Goal: Task Accomplishment & Management: Use online tool/utility

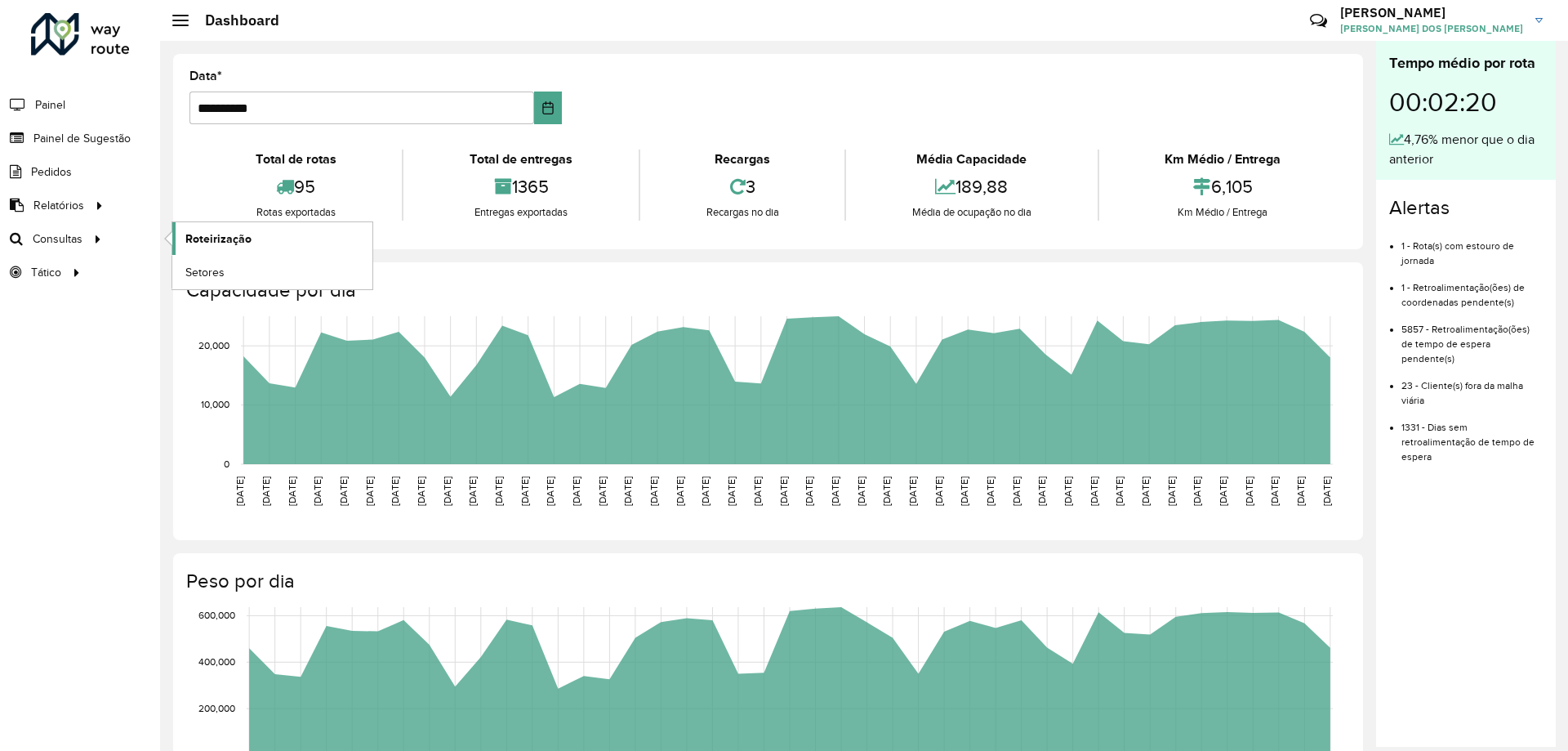
click at [204, 234] on span "Roteirização" at bounding box center [218, 238] width 66 height 17
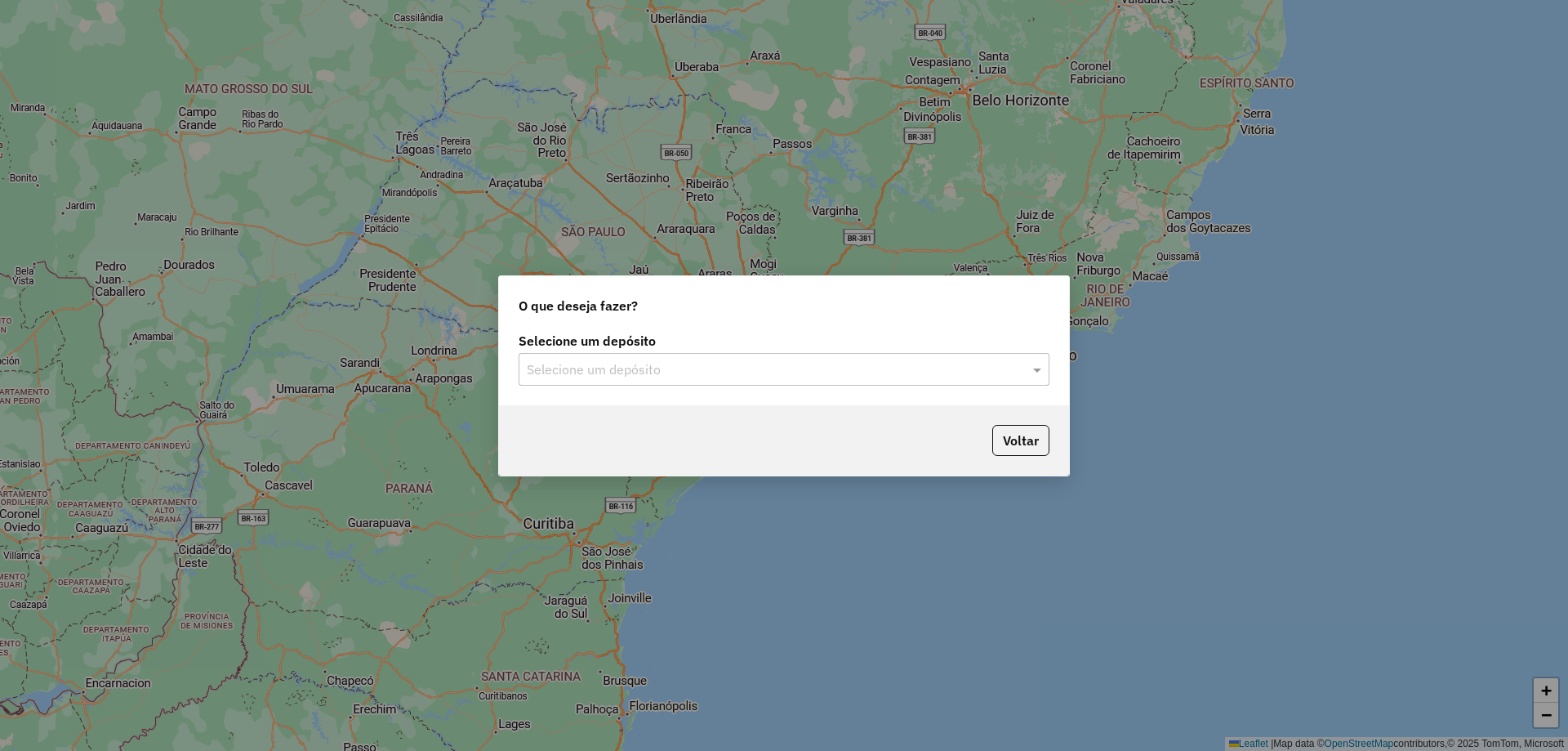
click at [746, 360] on input "text" at bounding box center [768, 370] width 482 height 20
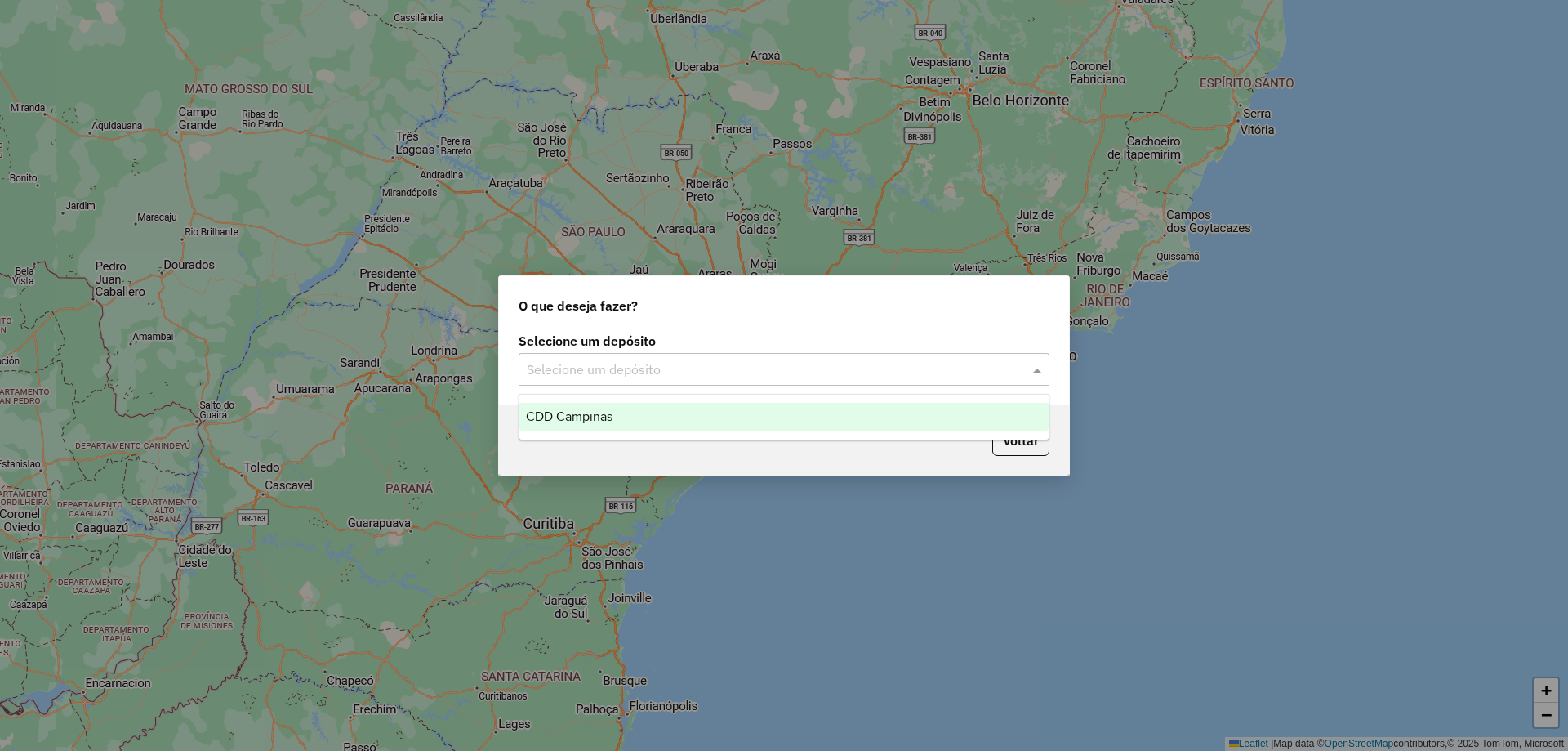
click at [638, 413] on div "CDD Campinas" at bounding box center [783, 416] width 529 height 28
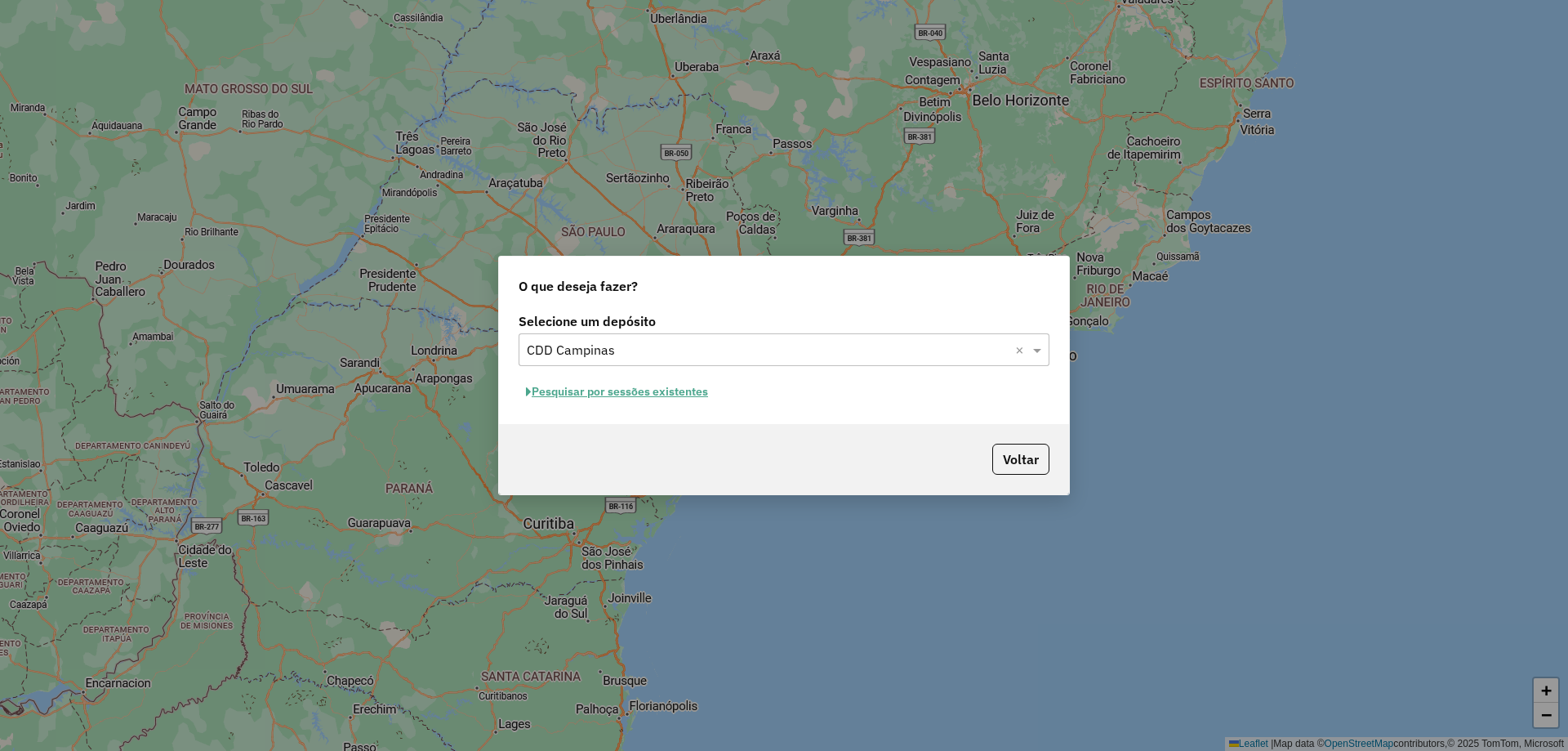
click at [685, 391] on button "Pesquisar por sessões existentes" at bounding box center [617, 392] width 197 height 25
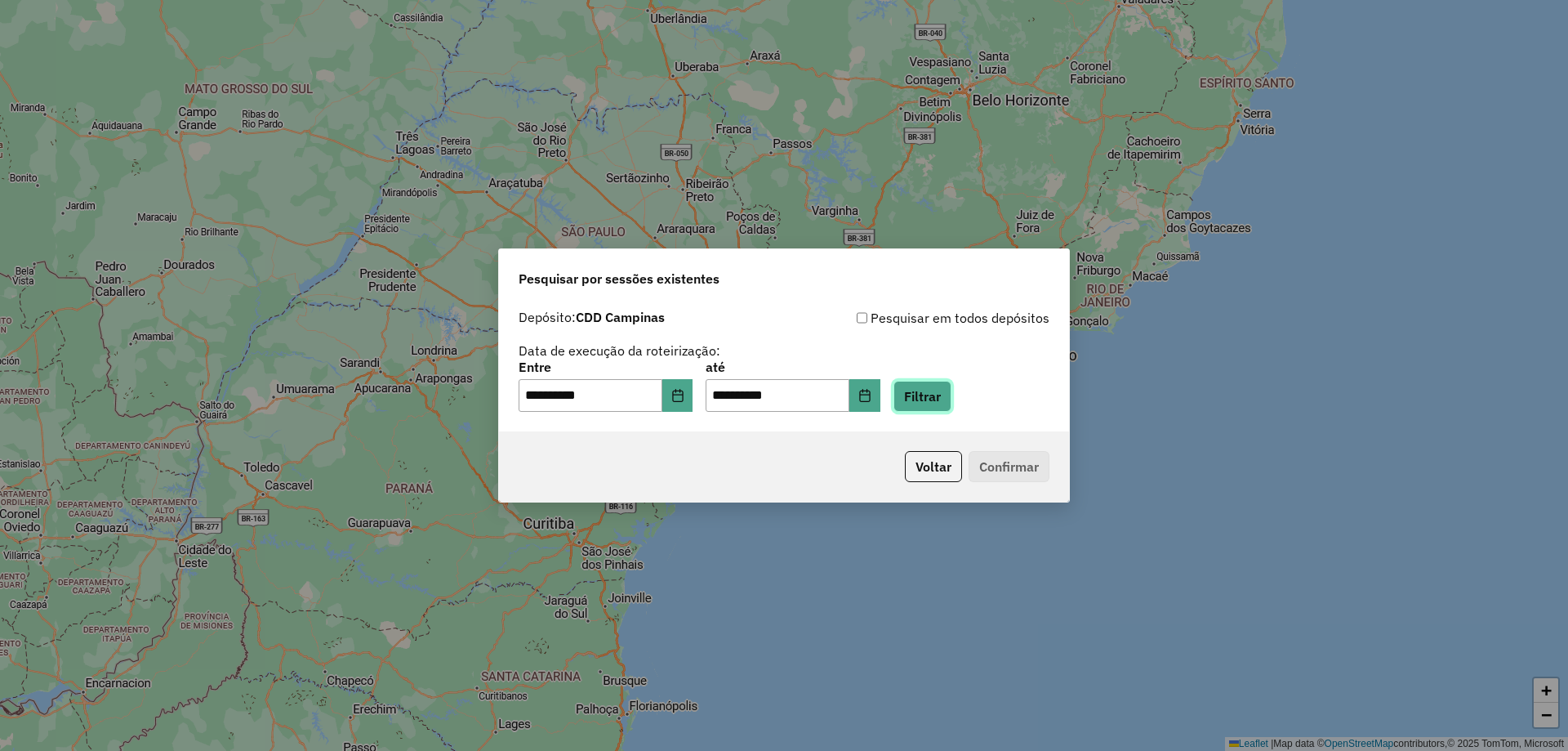
click at [952, 398] on button "Filtrar" at bounding box center [922, 396] width 58 height 31
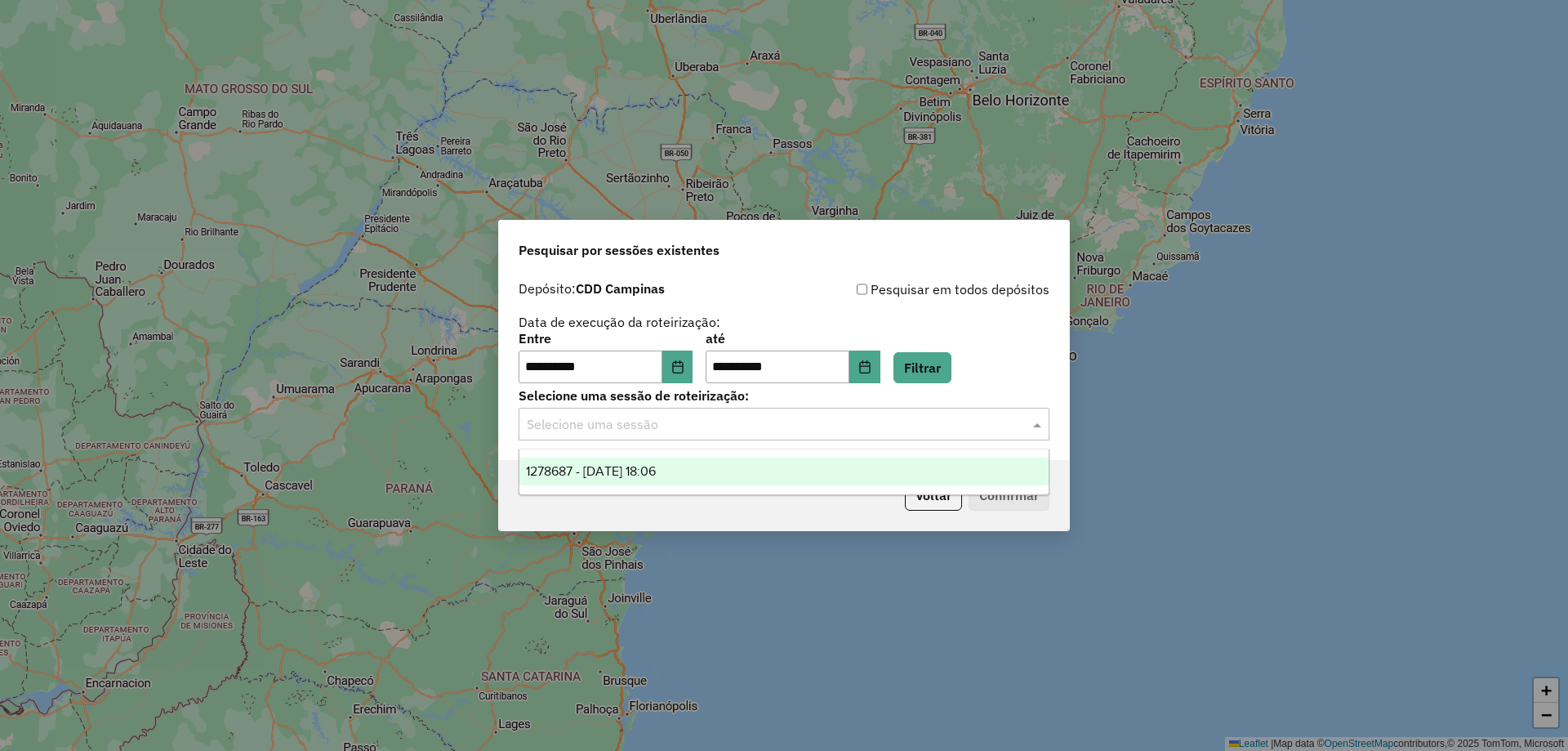
click at [743, 425] on input "text" at bounding box center [768, 425] width 482 height 20
click at [728, 465] on div "1278687 - 19/09/2025 18:06" at bounding box center [783, 471] width 529 height 28
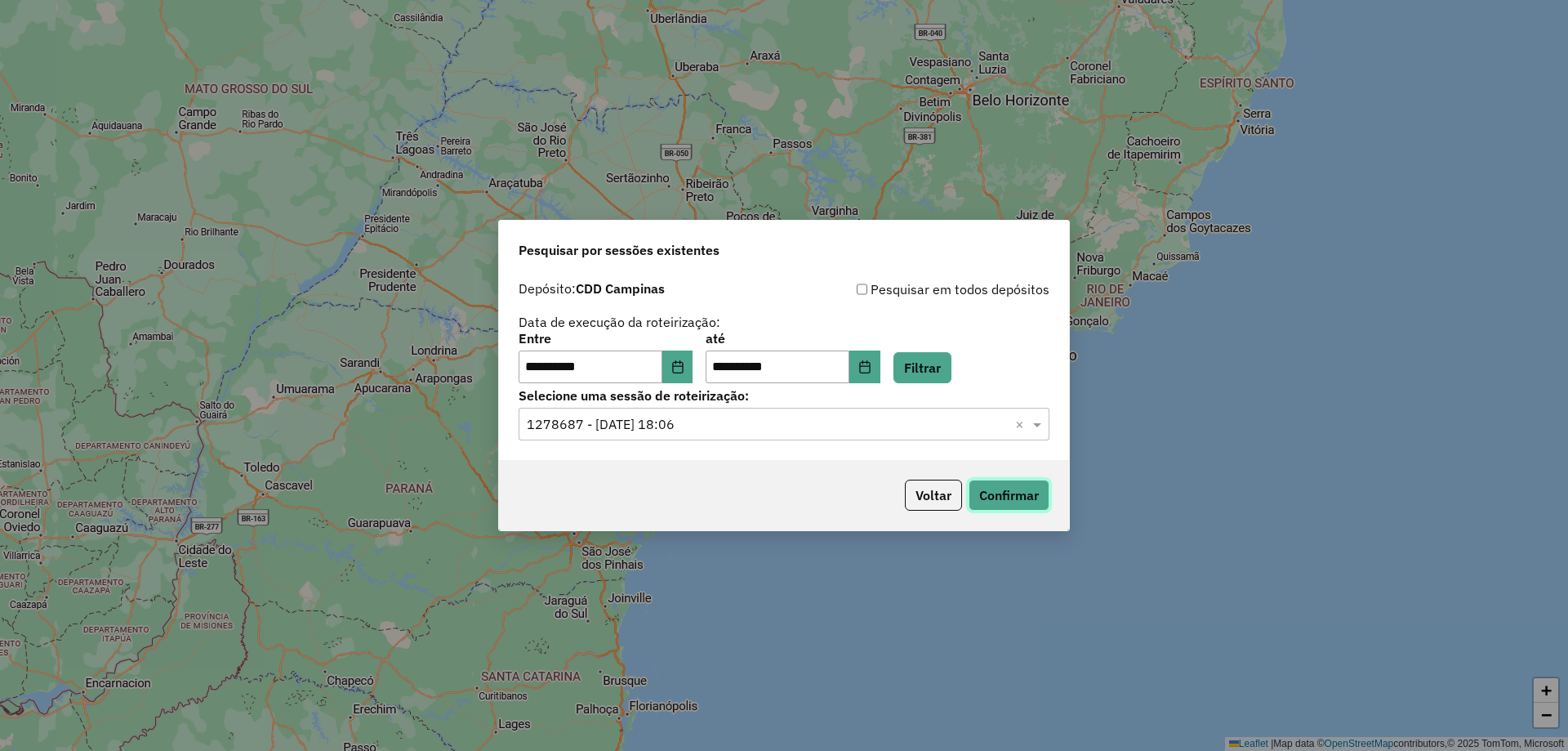
click at [997, 486] on button "Confirmar" at bounding box center [1009, 495] width 81 height 31
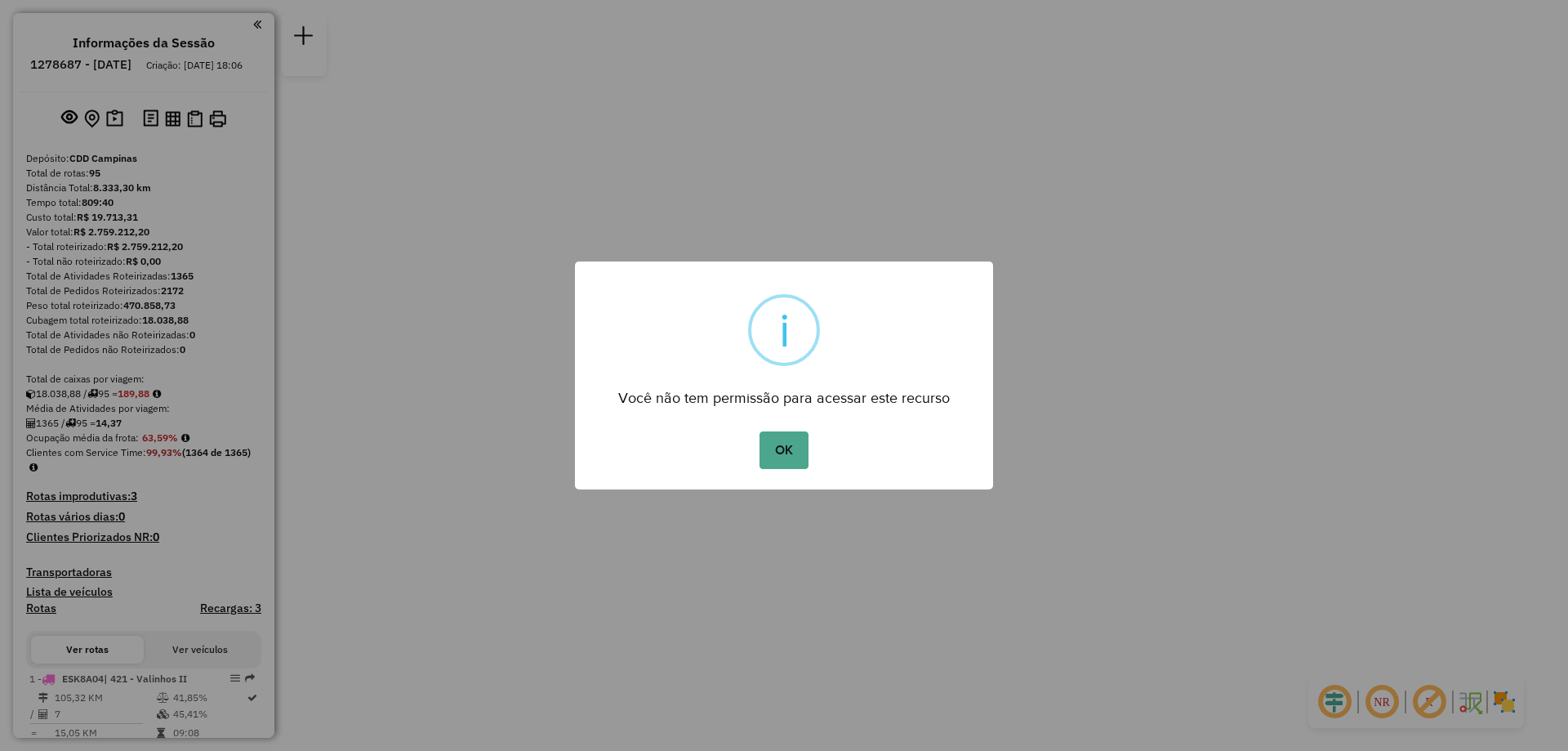
drag, startPoint x: 806, startPoint y: 448, endPoint x: 841, endPoint y: 425, distance: 41.9
click at [802, 448] on button "OK" at bounding box center [784, 450] width 48 height 38
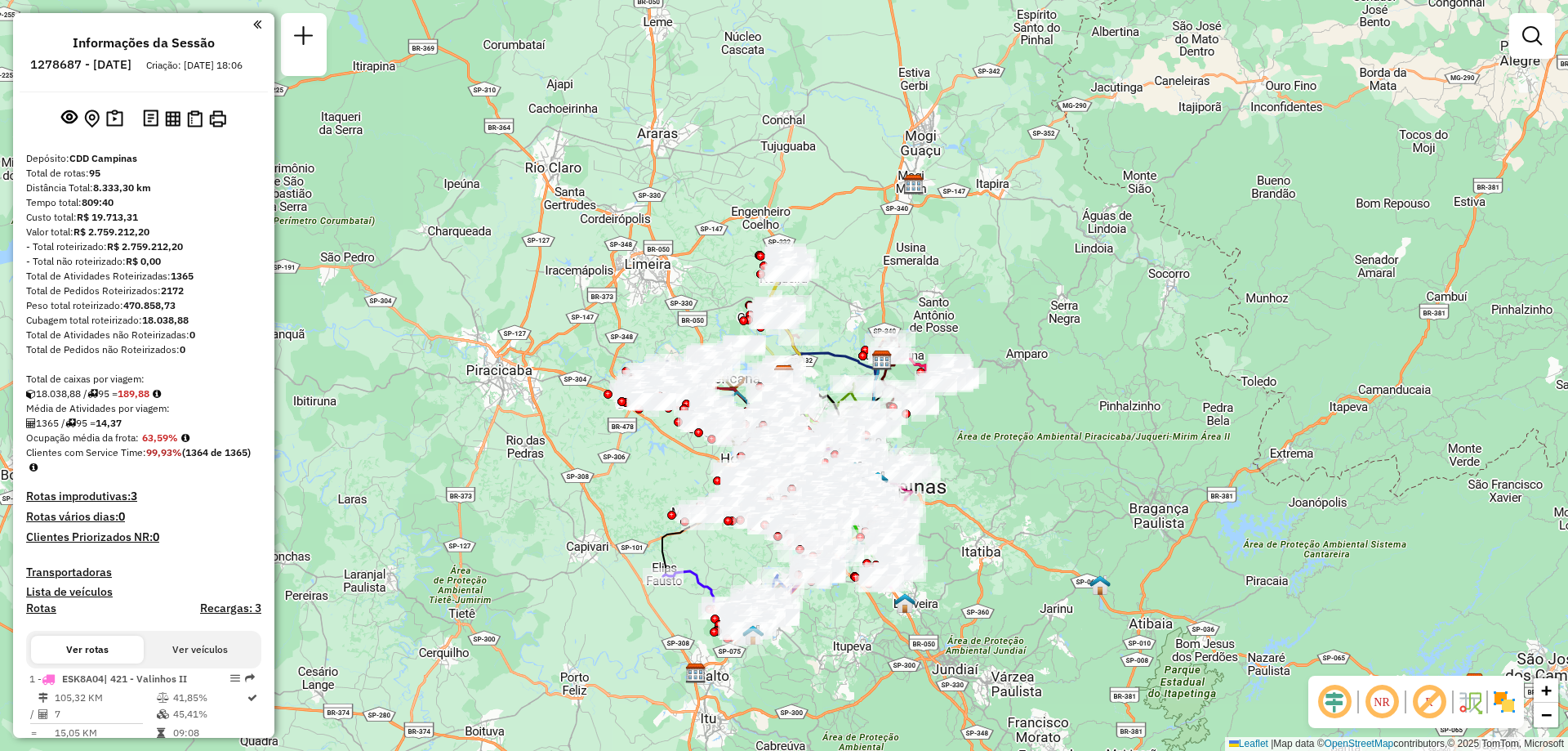
scroll to position [4864, 0]
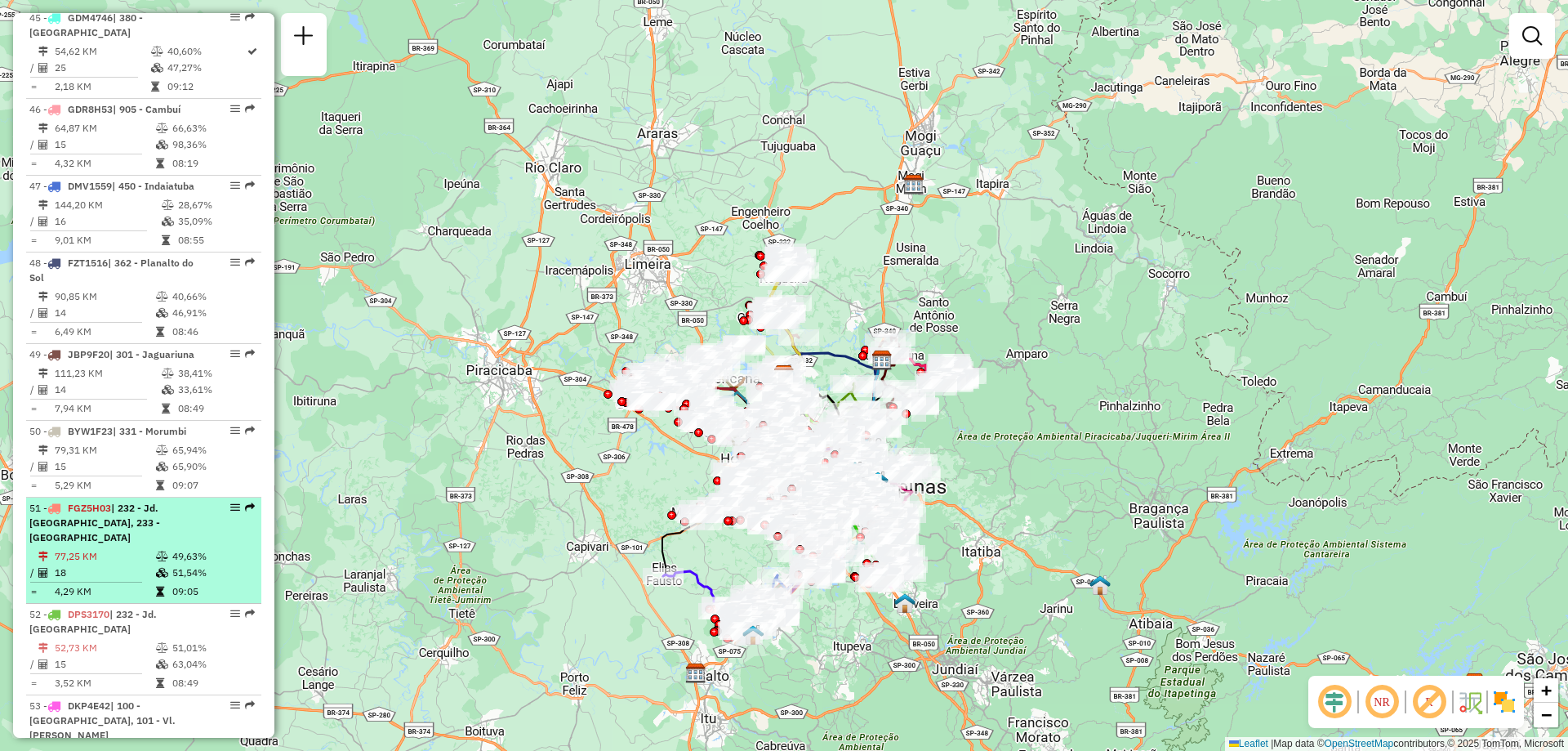
click at [225, 502] on div at bounding box center [230, 507] width 49 height 10
select select "**********"
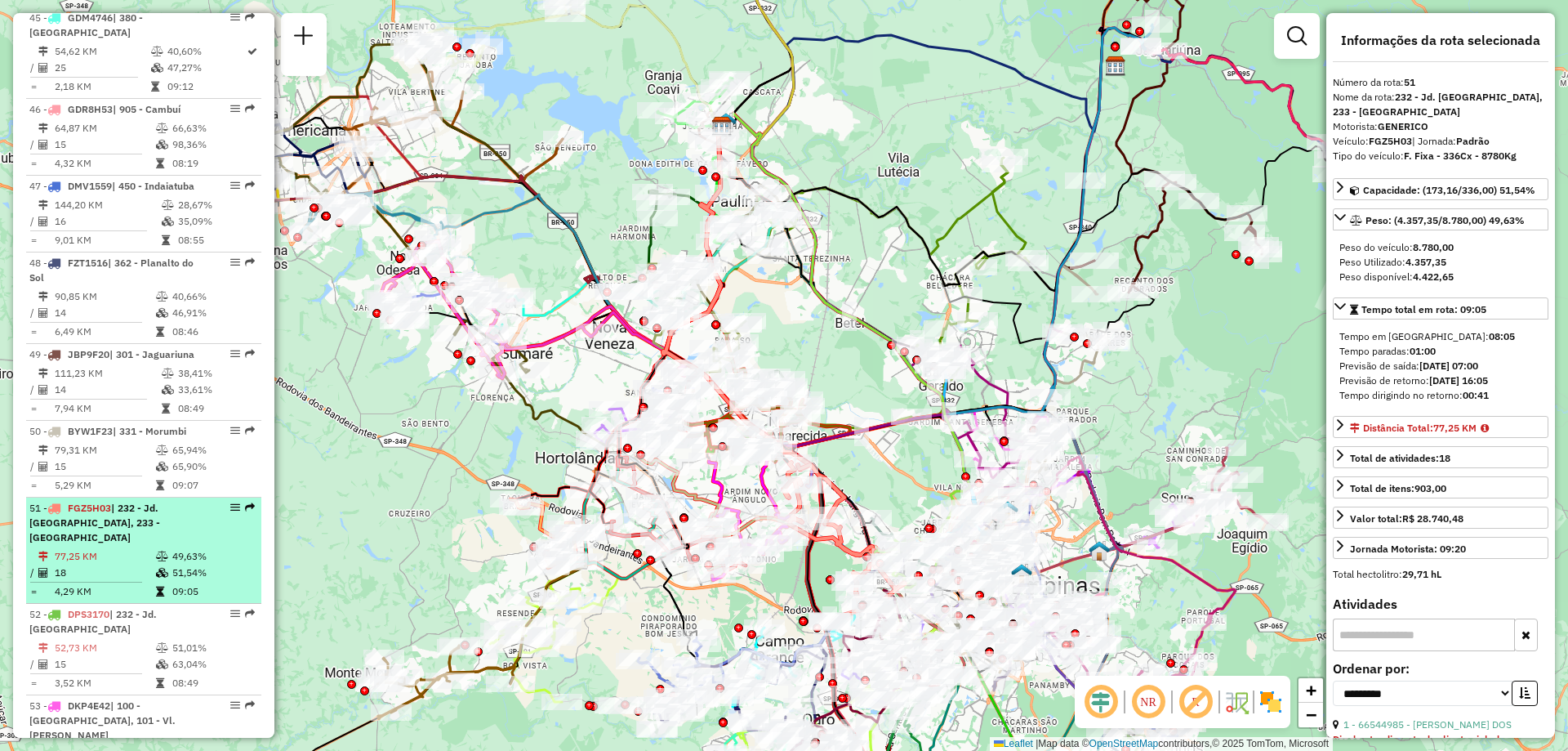
click at [221, 502] on div at bounding box center [230, 507] width 49 height 10
click at [230, 502] on em at bounding box center [234, 507] width 10 height 10
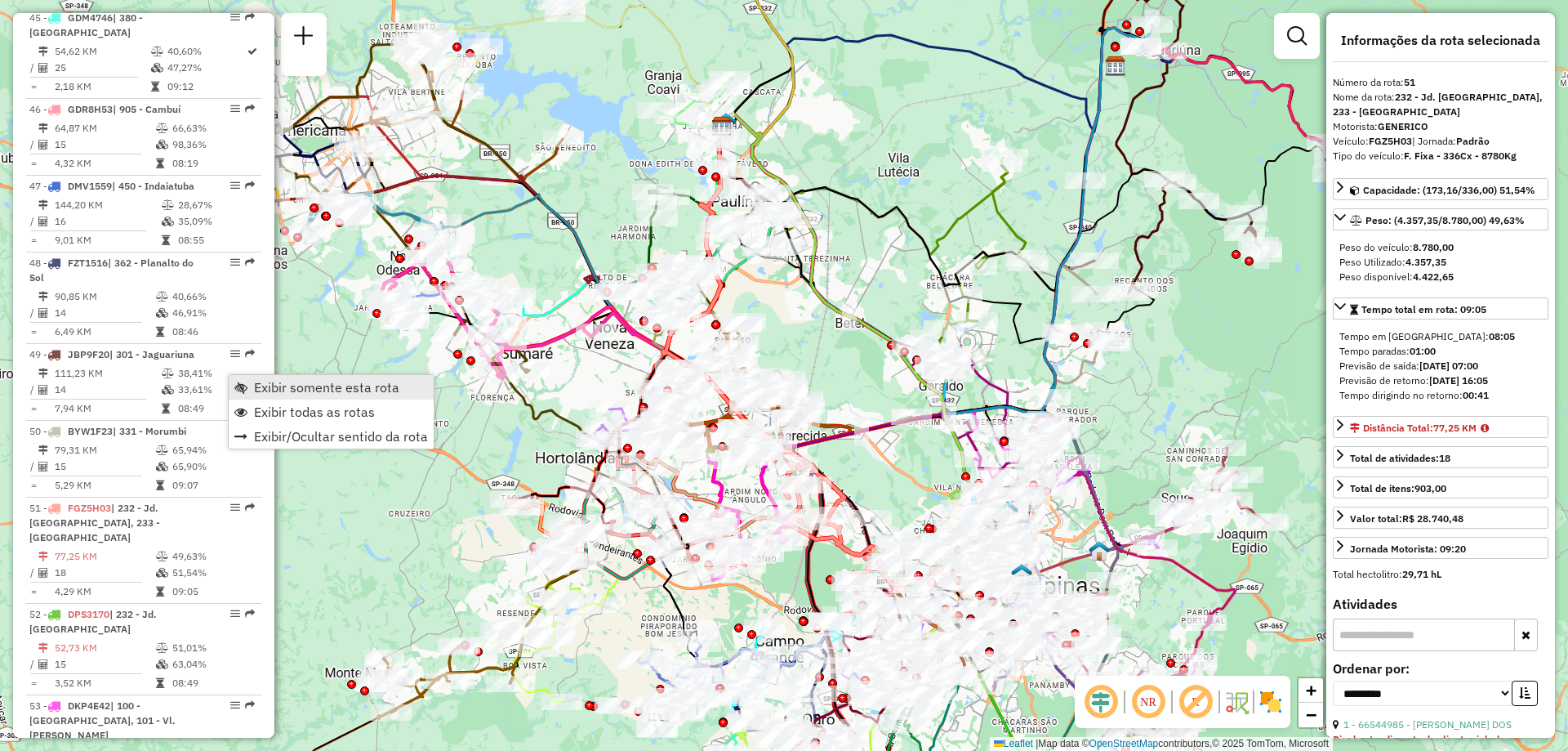
click at [248, 384] on link "Exibir somente esta rota" at bounding box center [331, 386] width 205 height 24
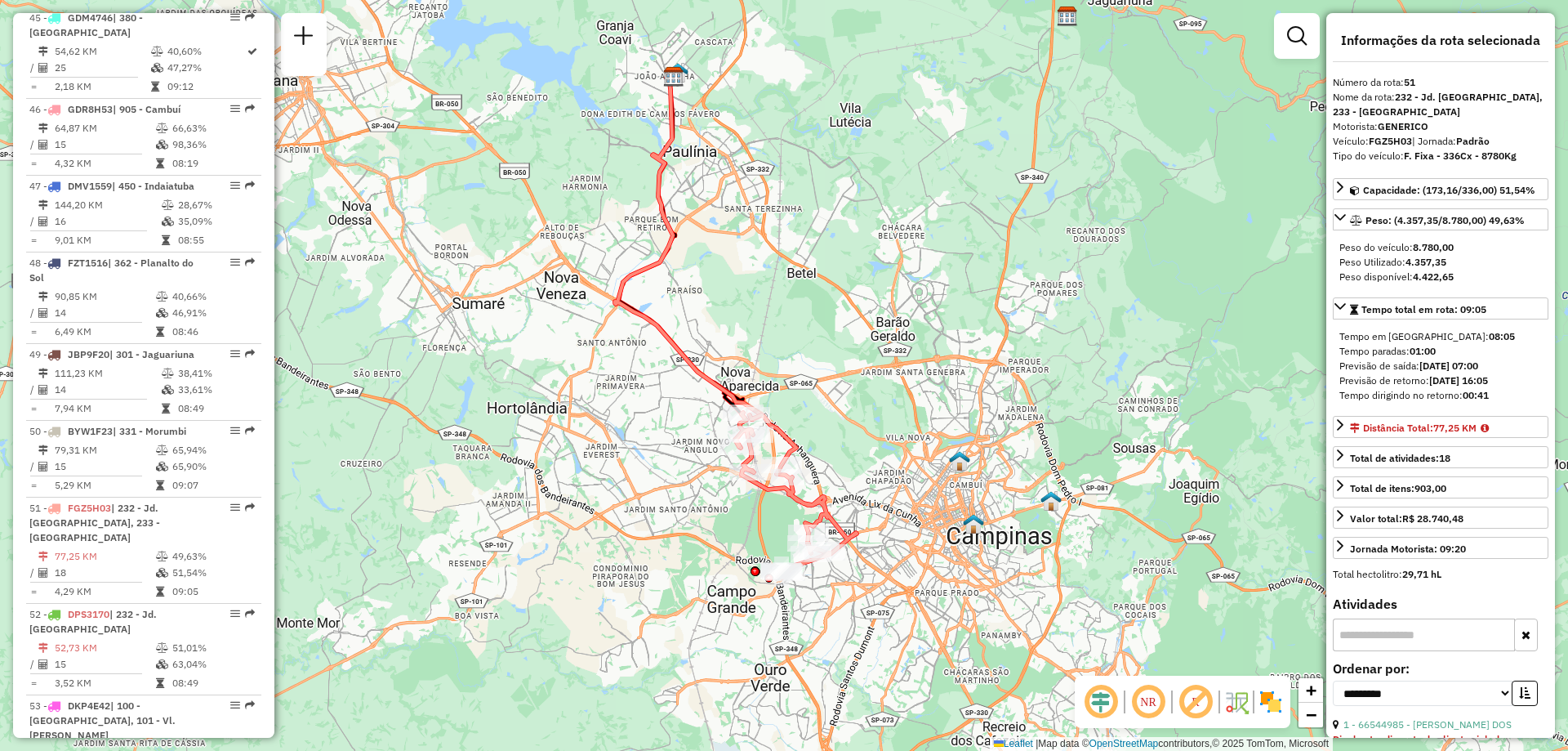
drag, startPoint x: 973, startPoint y: 443, endPoint x: 893, endPoint y: 337, distance: 132.8
click at [893, 337] on div "Janela de atendimento Grade de atendimento Capacidade Transportadoras Veículos …" at bounding box center [784, 376] width 1568 height 751
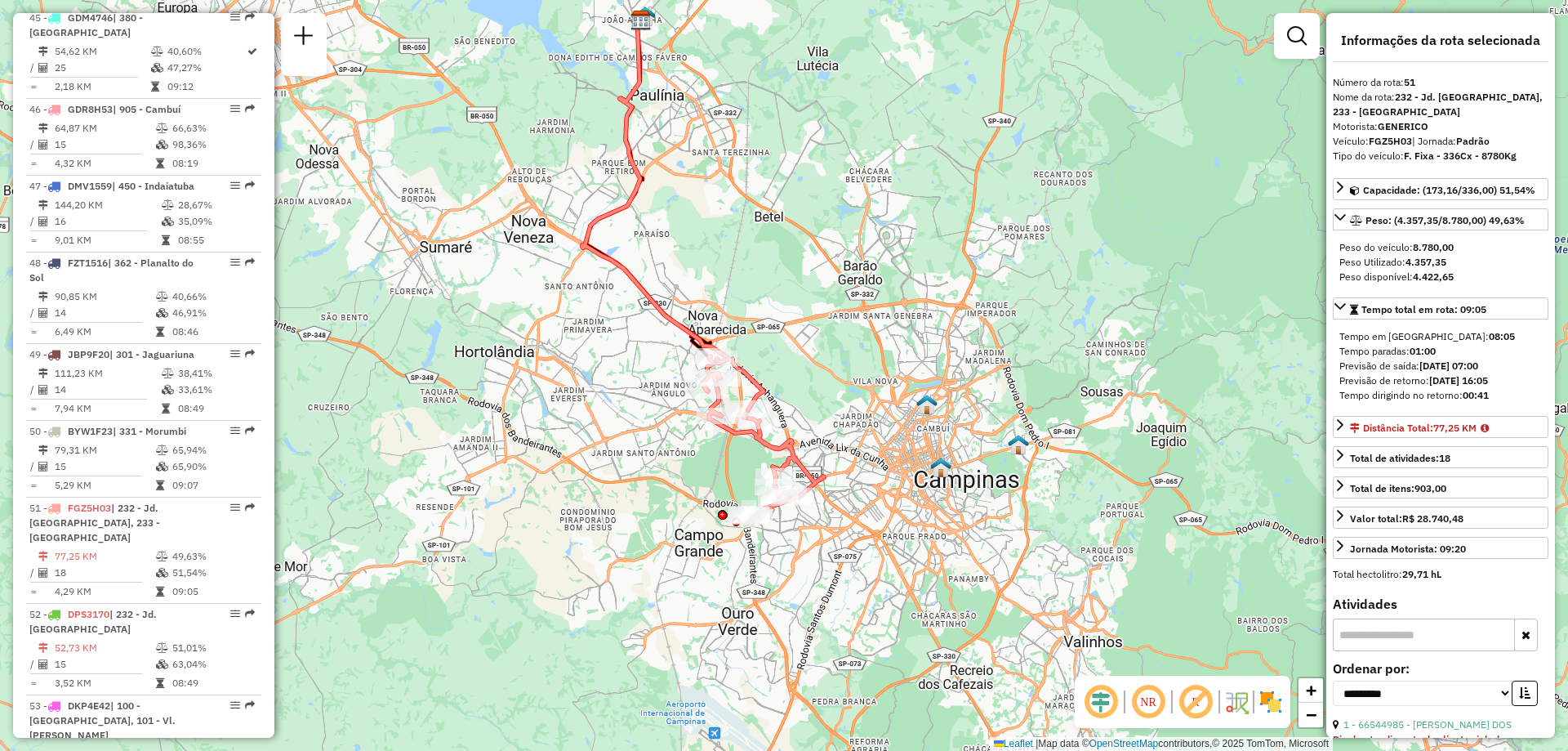
click at [1273, 700] on img at bounding box center [1271, 702] width 26 height 26
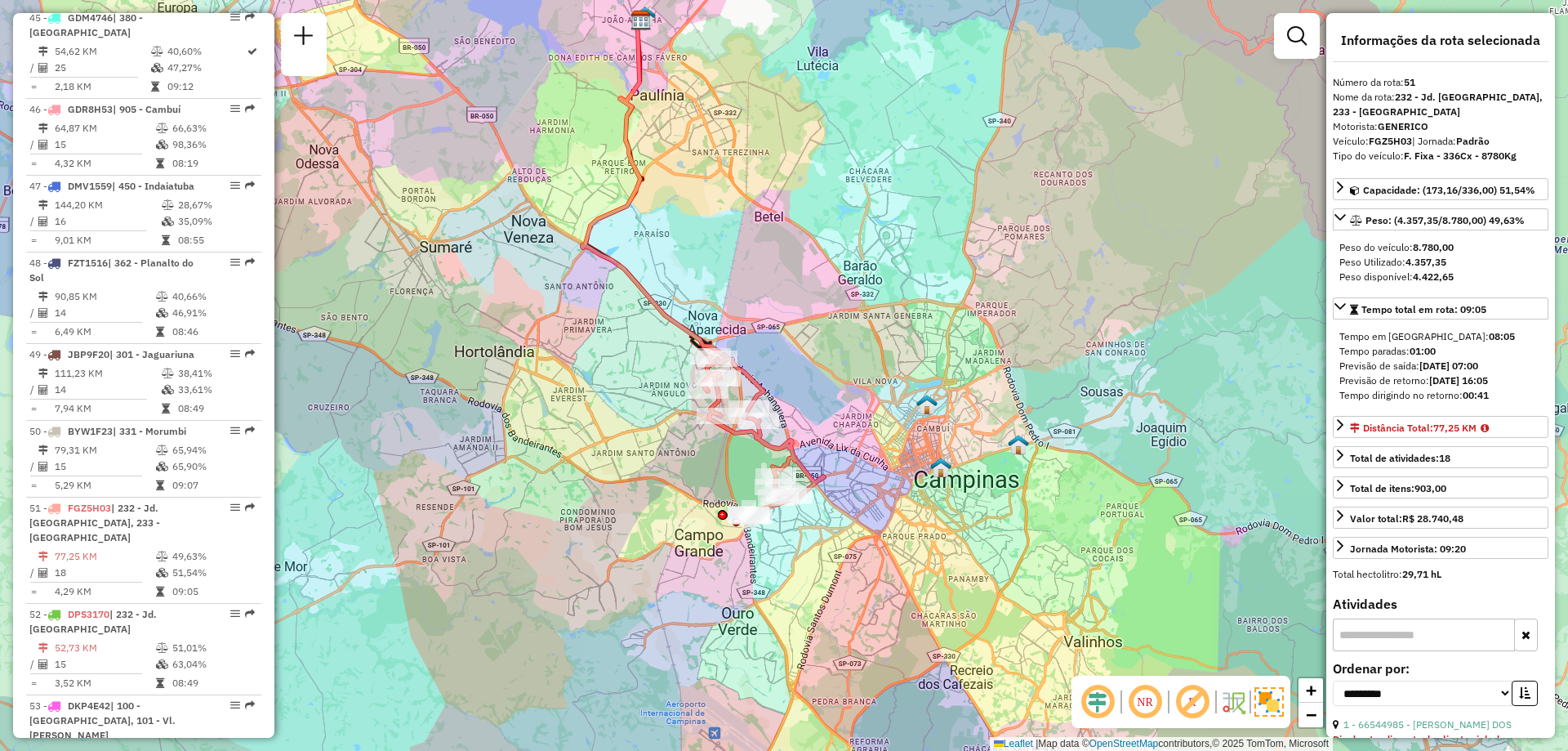
scroll to position [8434, 0]
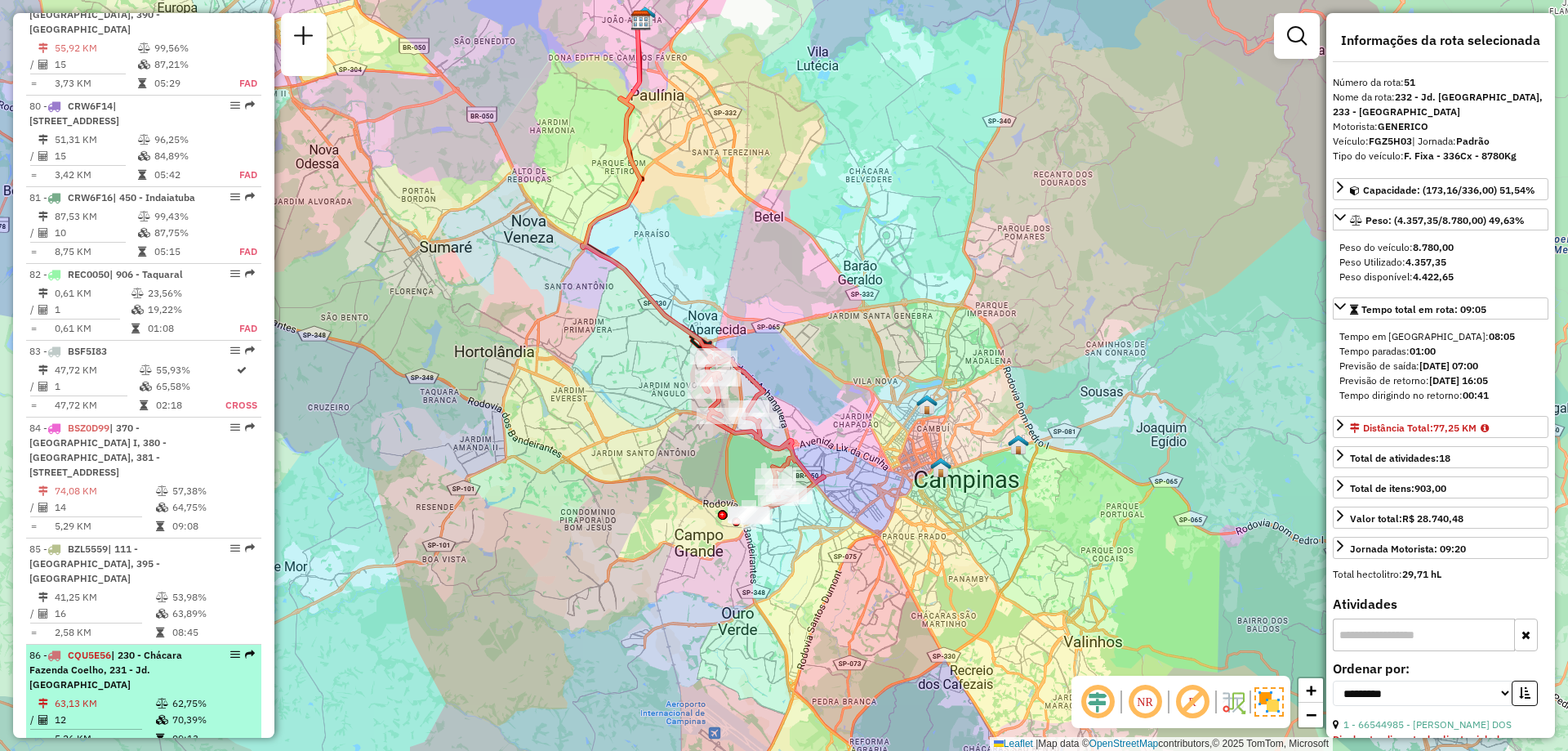
click at [230, 649] on em at bounding box center [234, 654] width 10 height 10
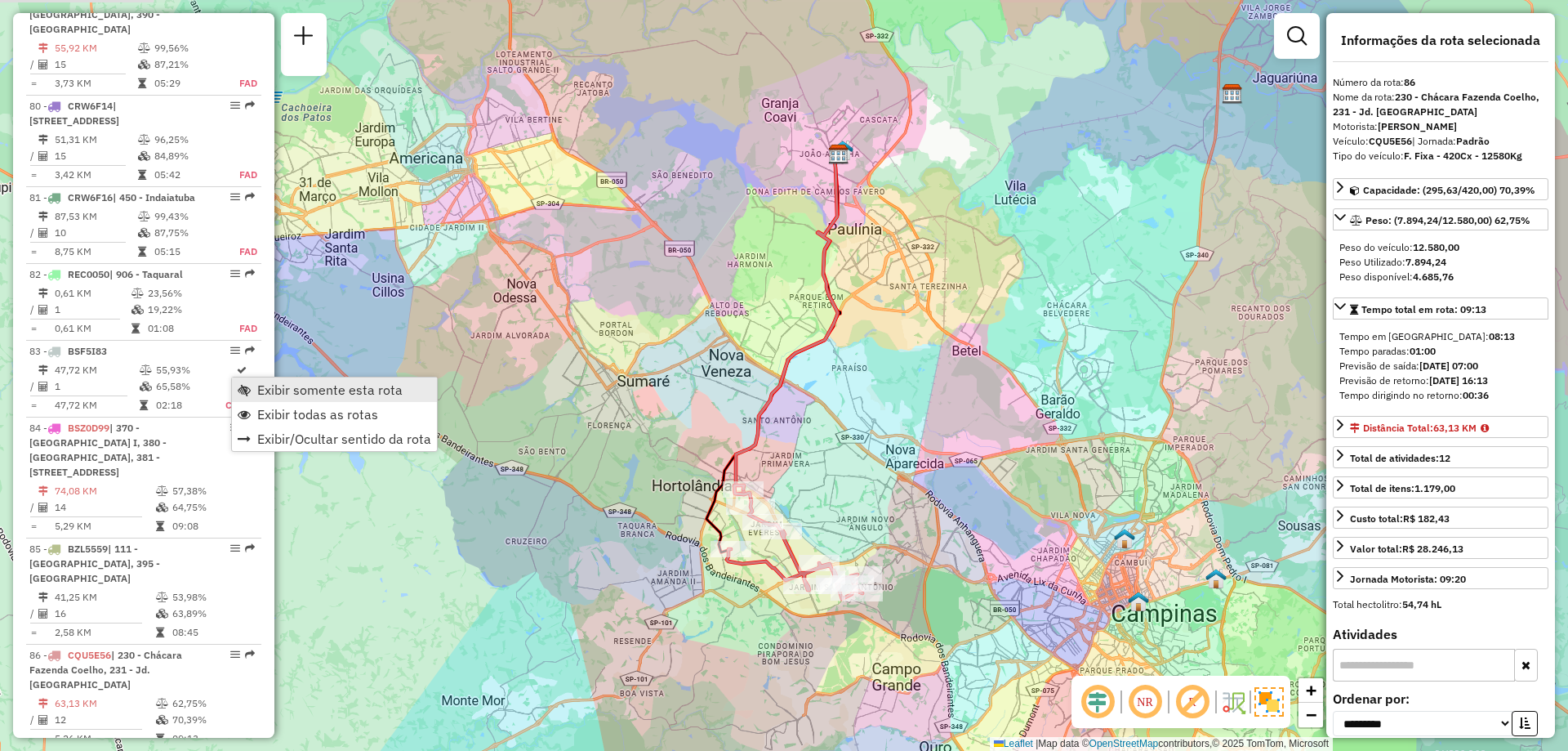
click at [267, 386] on span "Exibir somente esta rota" at bounding box center [330, 390] width 145 height 13
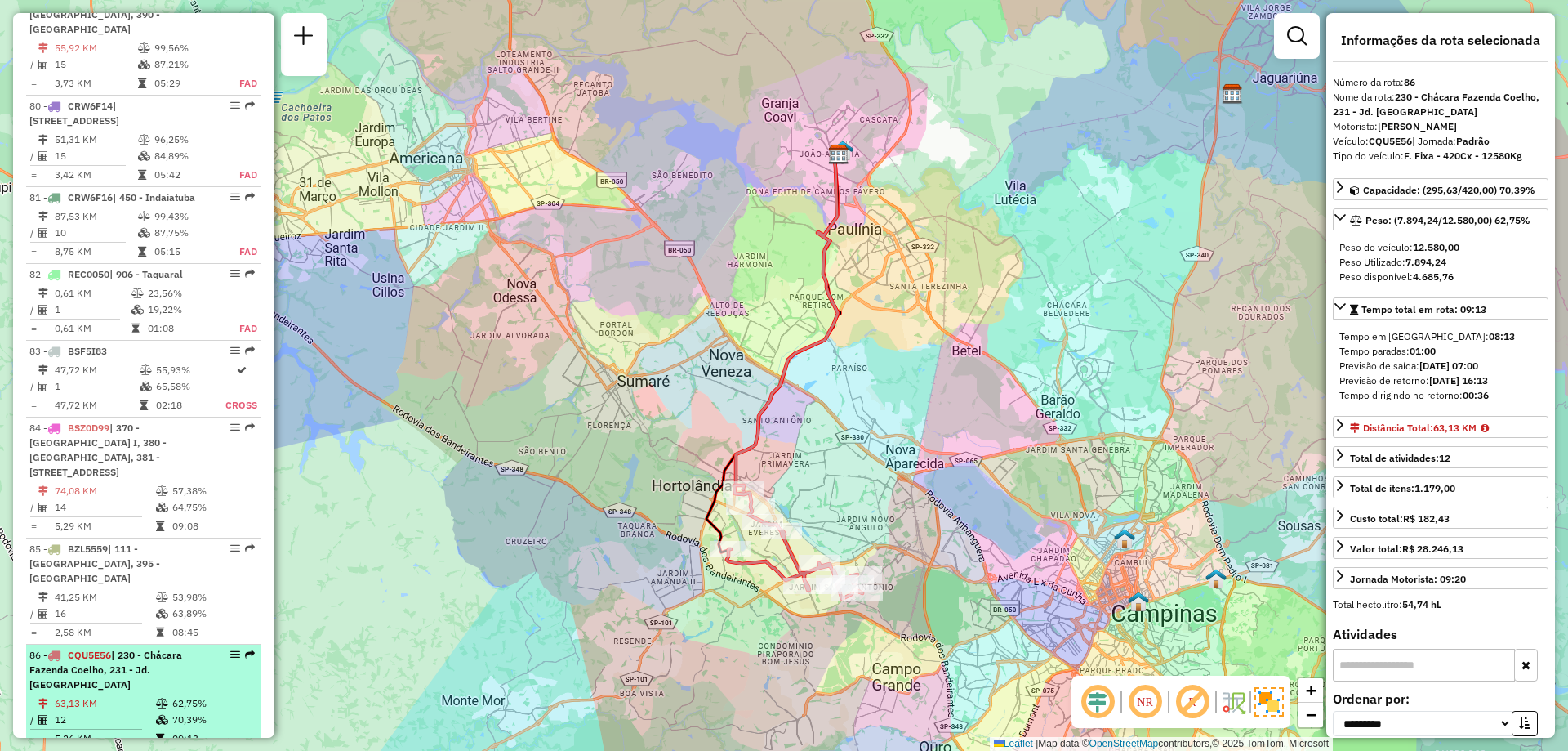
click at [231, 649] on em at bounding box center [234, 654] width 10 height 10
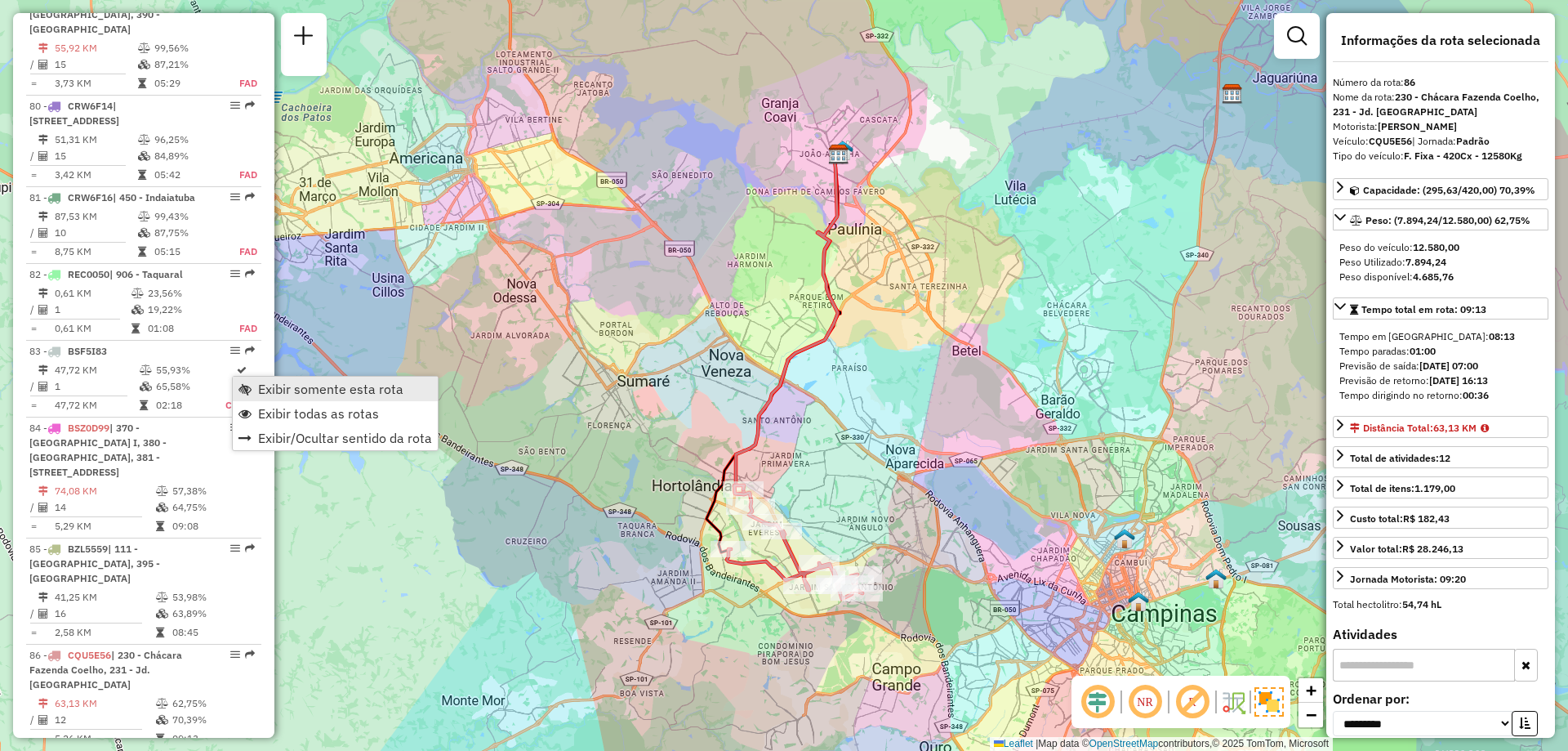
click at [242, 388] on span "Exibir somente esta rota" at bounding box center [245, 389] width 13 height 13
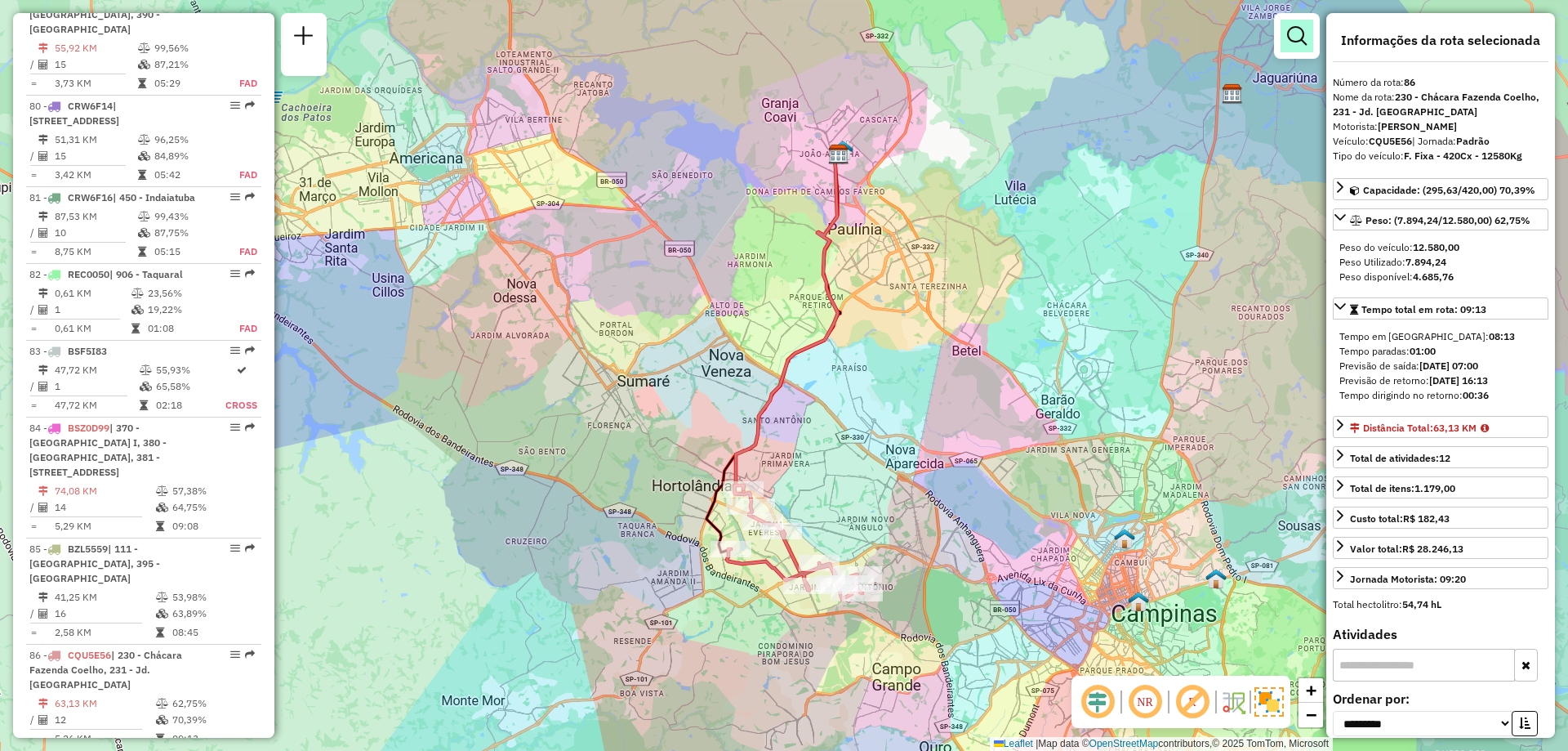
scroll to position [318, 0]
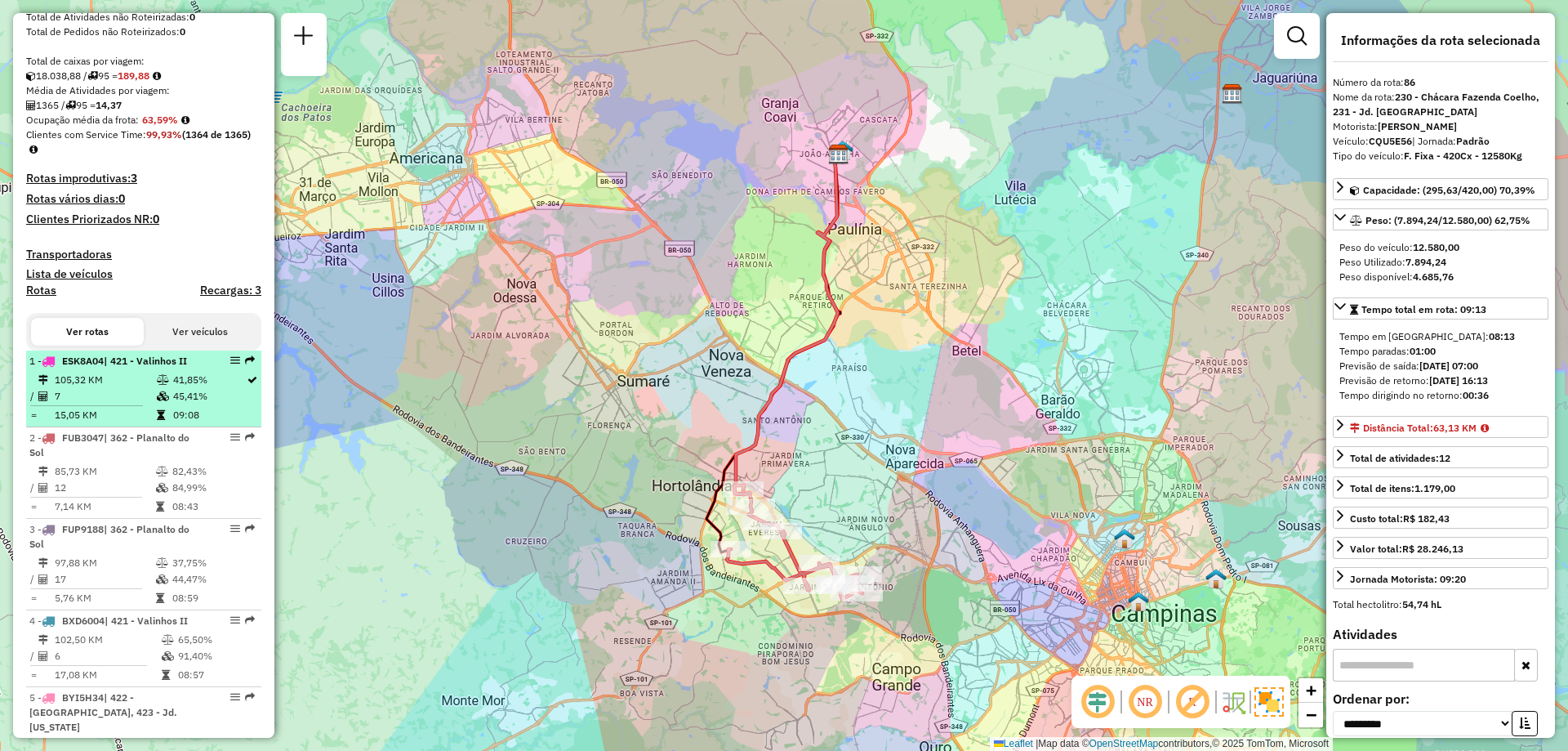
click at [230, 366] on em at bounding box center [234, 360] width 10 height 10
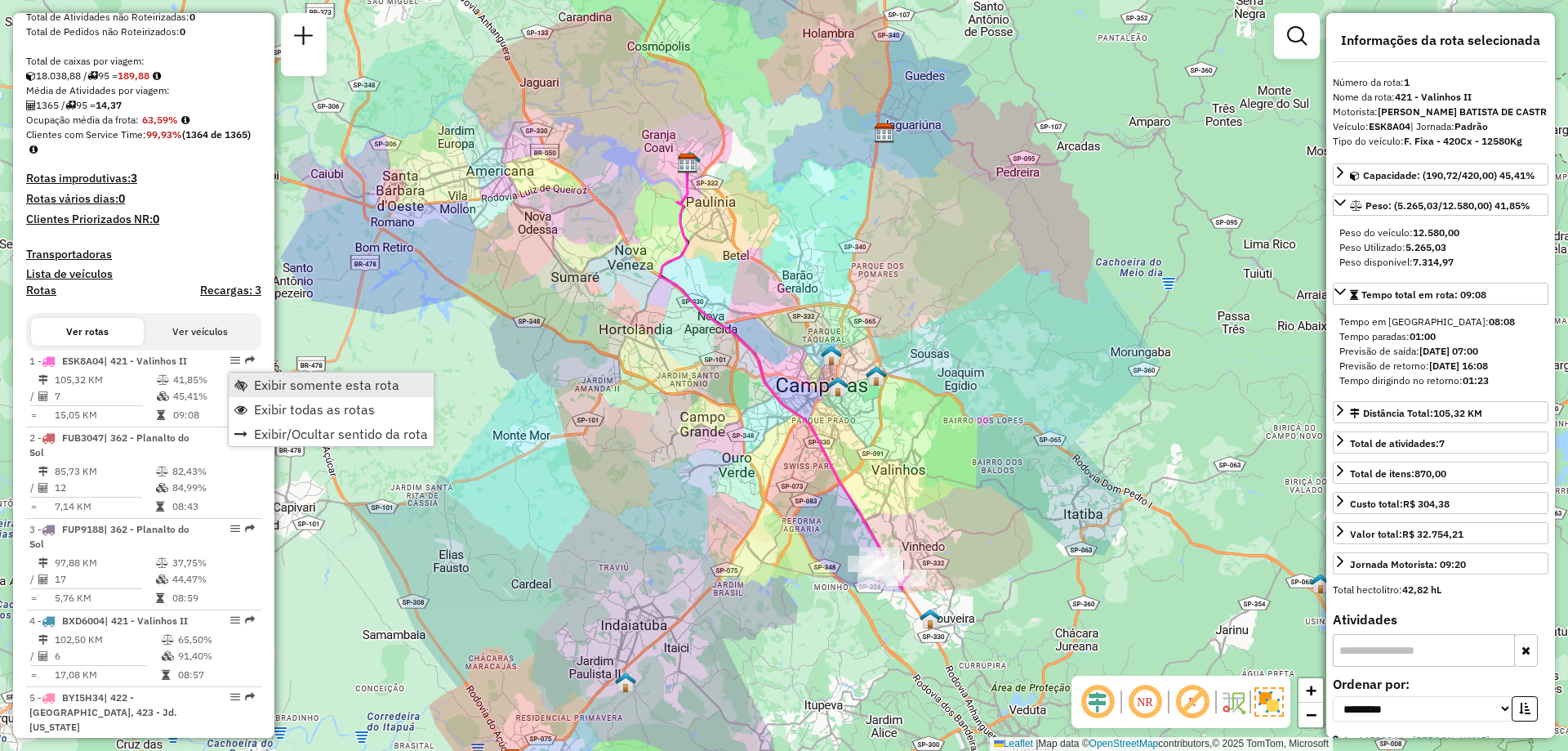
click at [238, 384] on span "Exibir somente esta rota" at bounding box center [241, 384] width 13 height 13
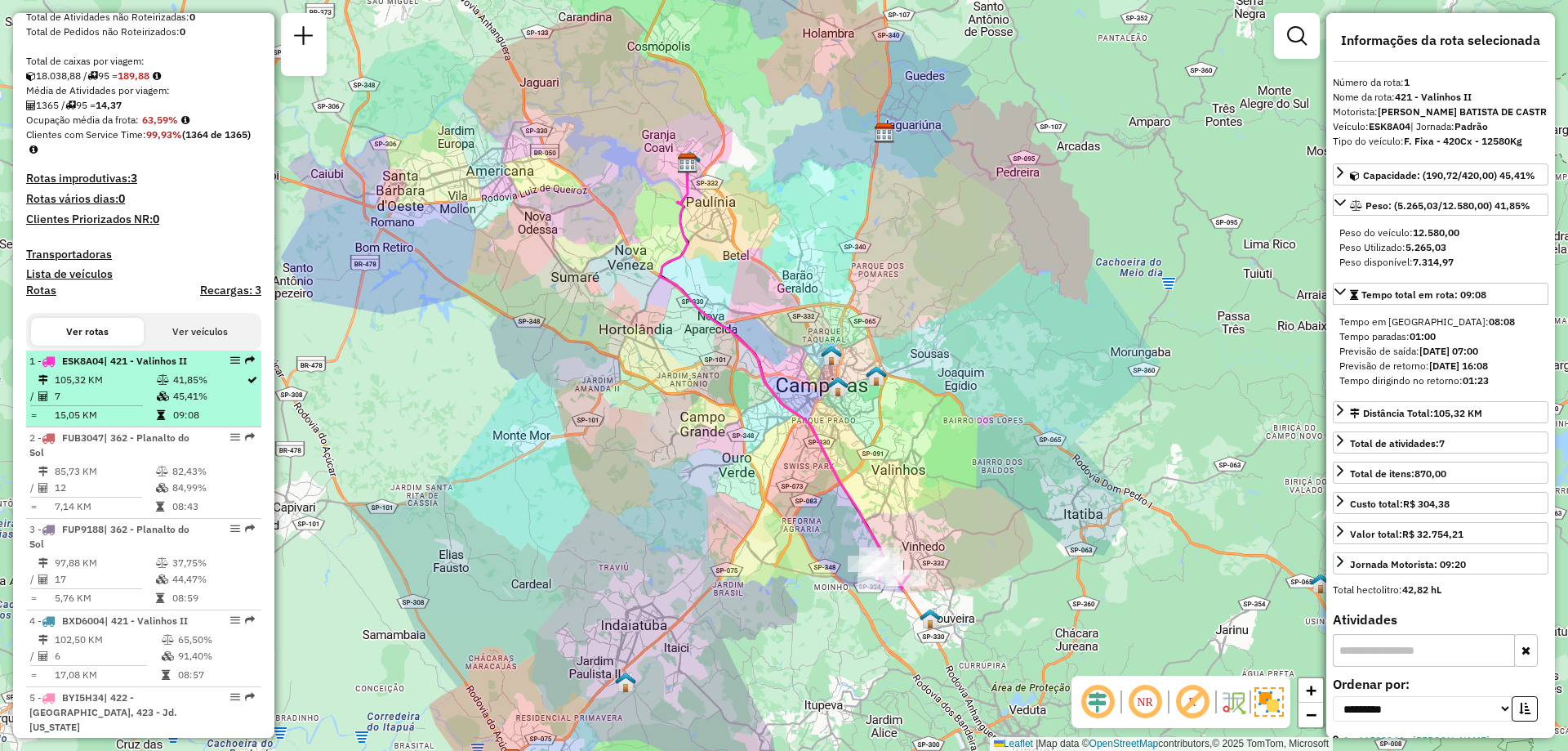
click at [231, 366] on em at bounding box center [234, 360] width 10 height 10
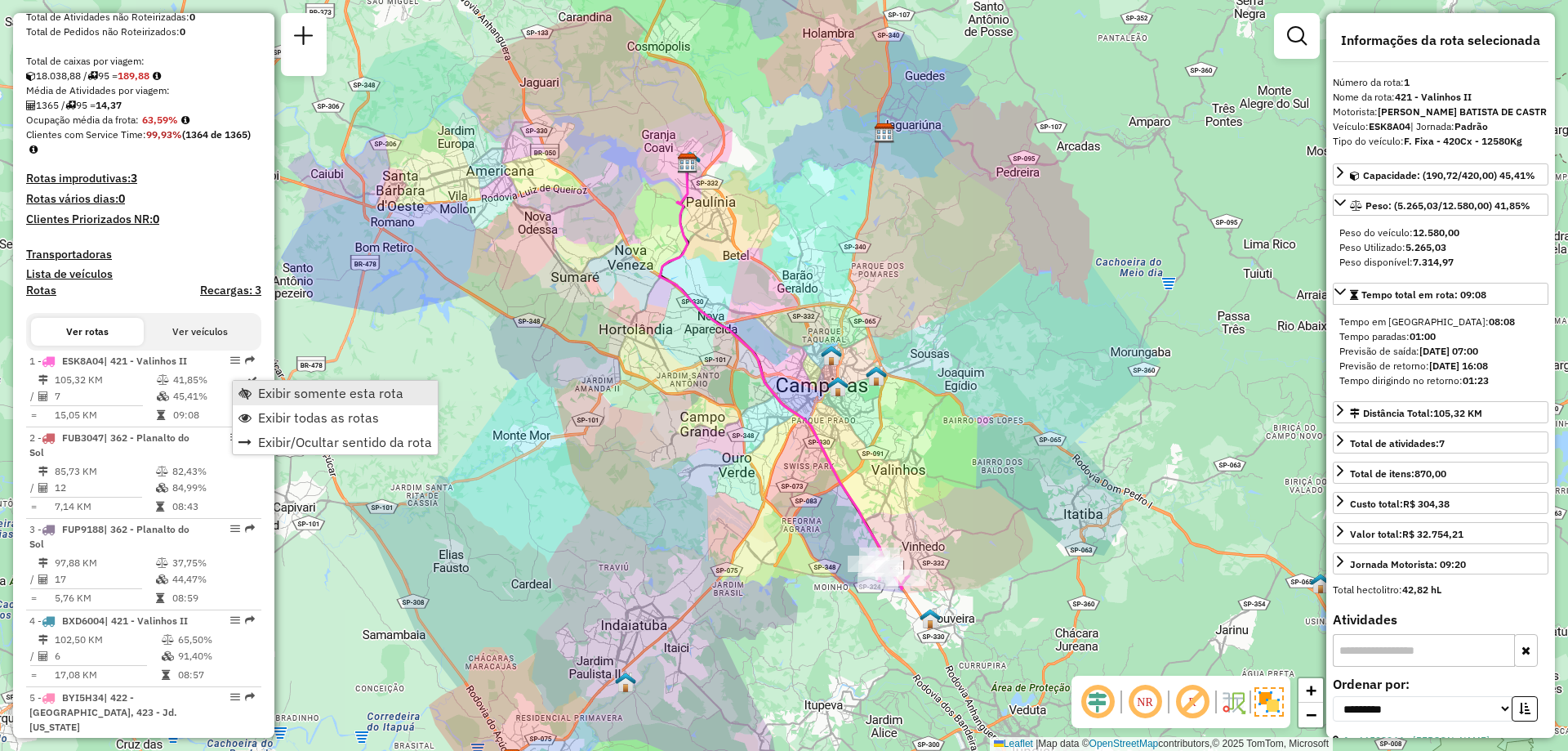
click at [260, 396] on span "Exibir somente esta rota" at bounding box center [330, 393] width 145 height 13
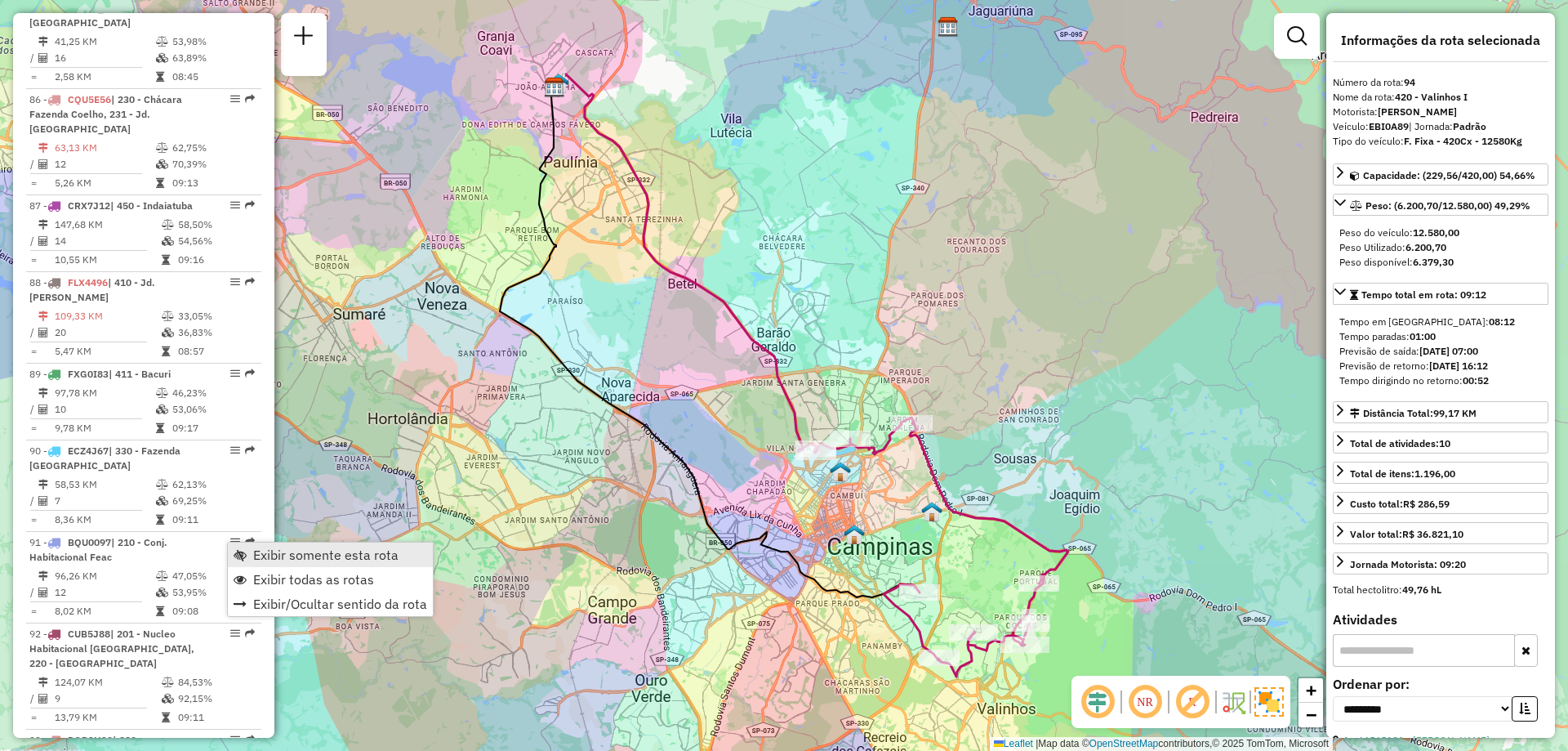
click at [240, 553] on span "Exibir somente esta rota" at bounding box center [240, 554] width 13 height 13
